Goal: Task Accomplishment & Management: Manage account settings

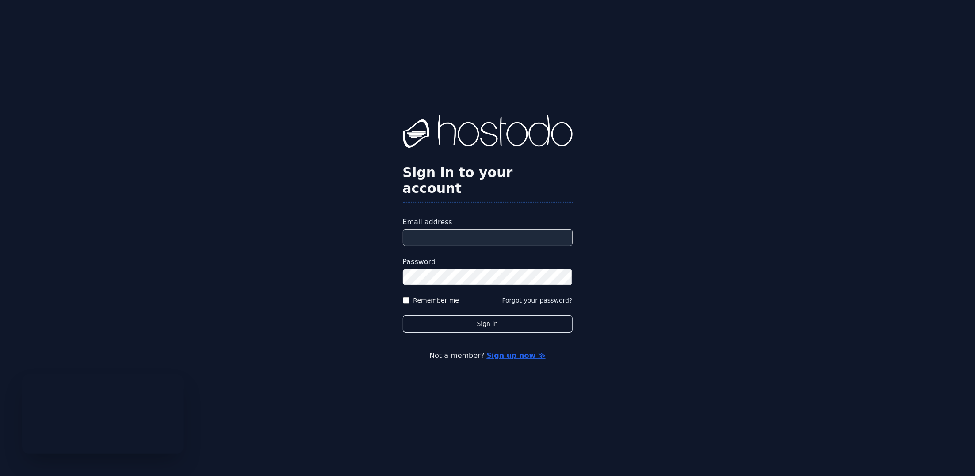
click at [487, 188] on h2 "Sign in to your account" at bounding box center [488, 181] width 170 height 32
